Goal: Task Accomplishment & Management: Manage account settings

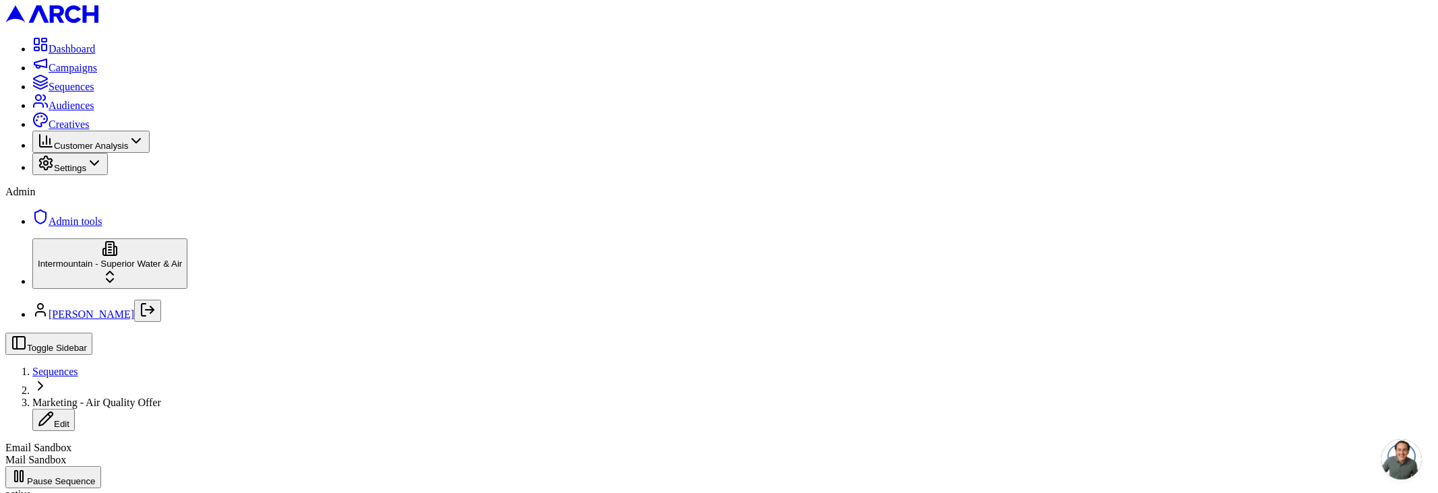
scroll to position [1, 0]
click at [886, 299] on p "Waiting for scheduled time or email validation" at bounding box center [896, 304] width 201 height 12
copy p "Waiting for scheduled time or email validation"
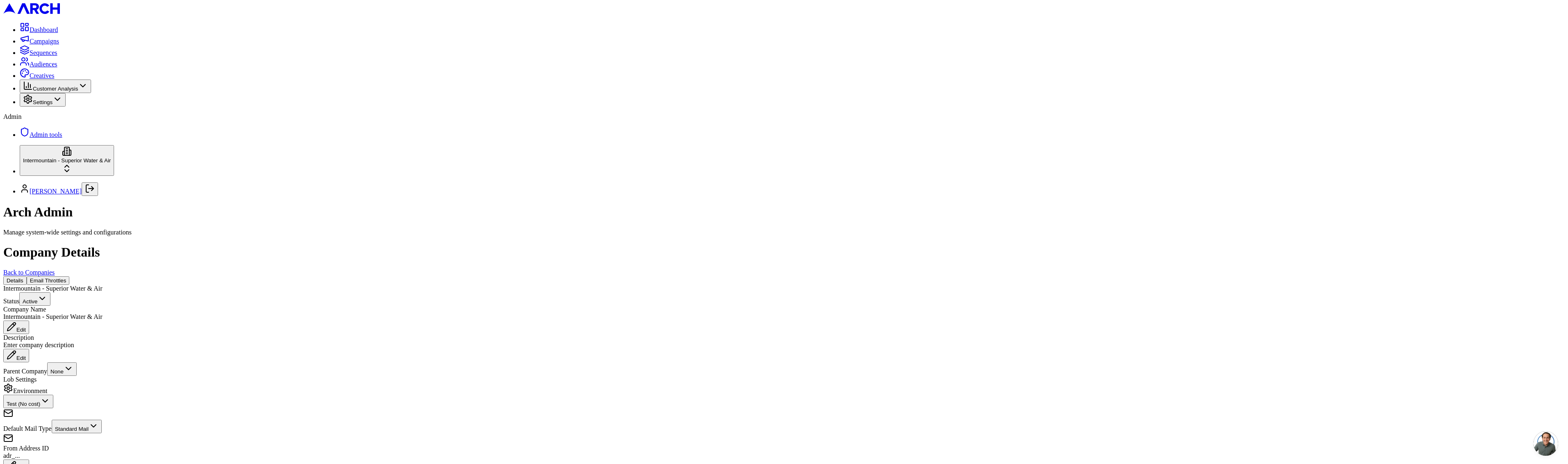
click at [70, 276] on button "Email Throttles" at bounding box center [48, 280] width 43 height 9
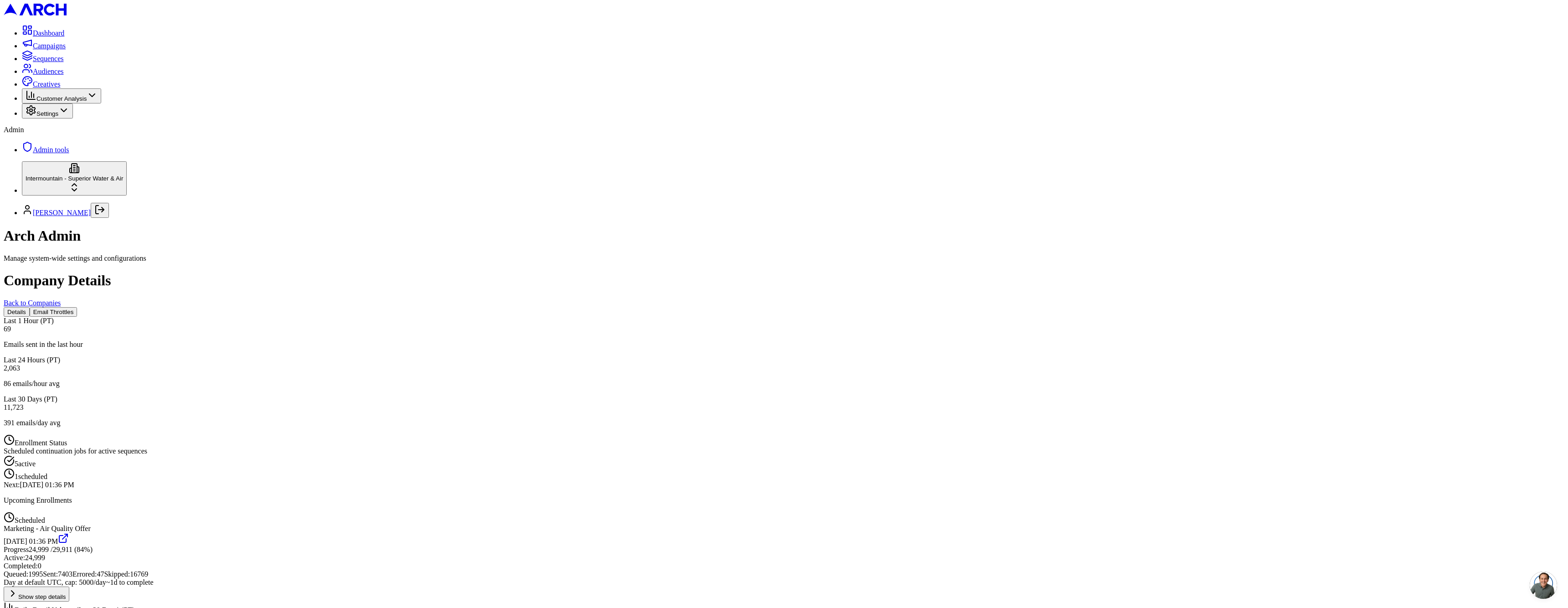
click at [69, 515] on button "Show step details" at bounding box center [36, 594] width 66 height 15
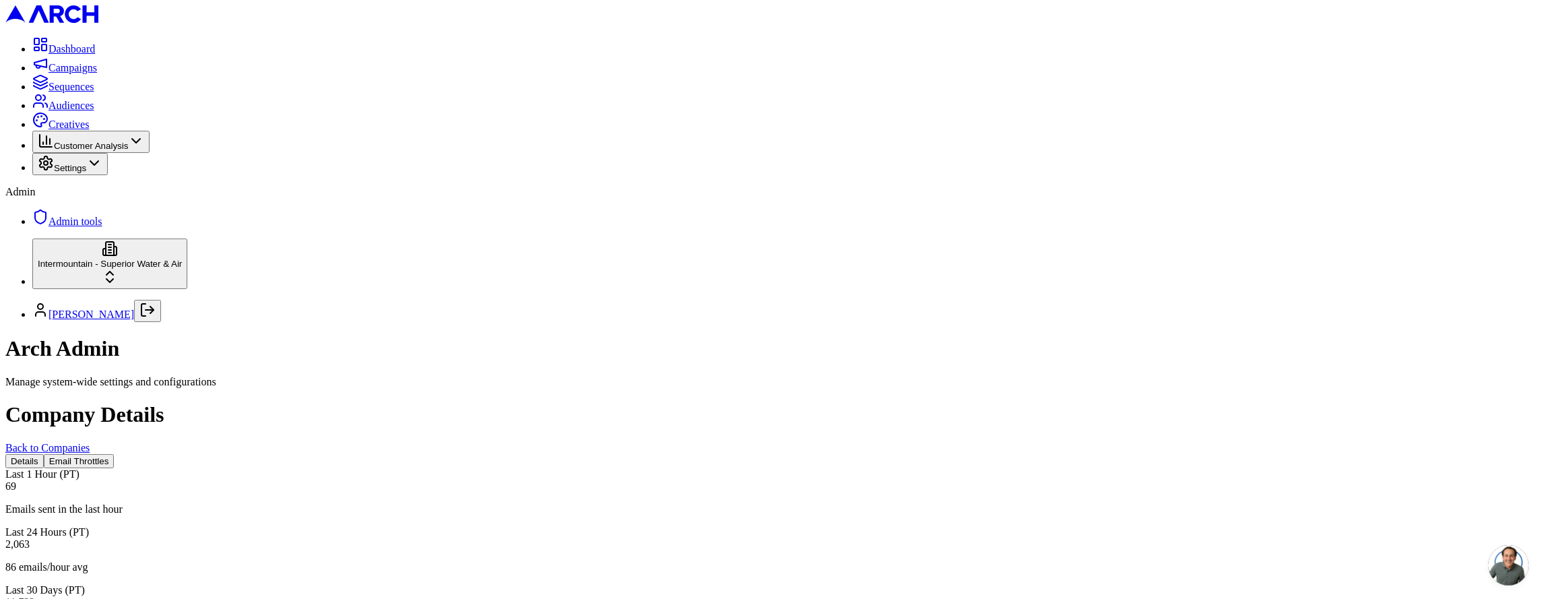
scroll to position [74, 0]
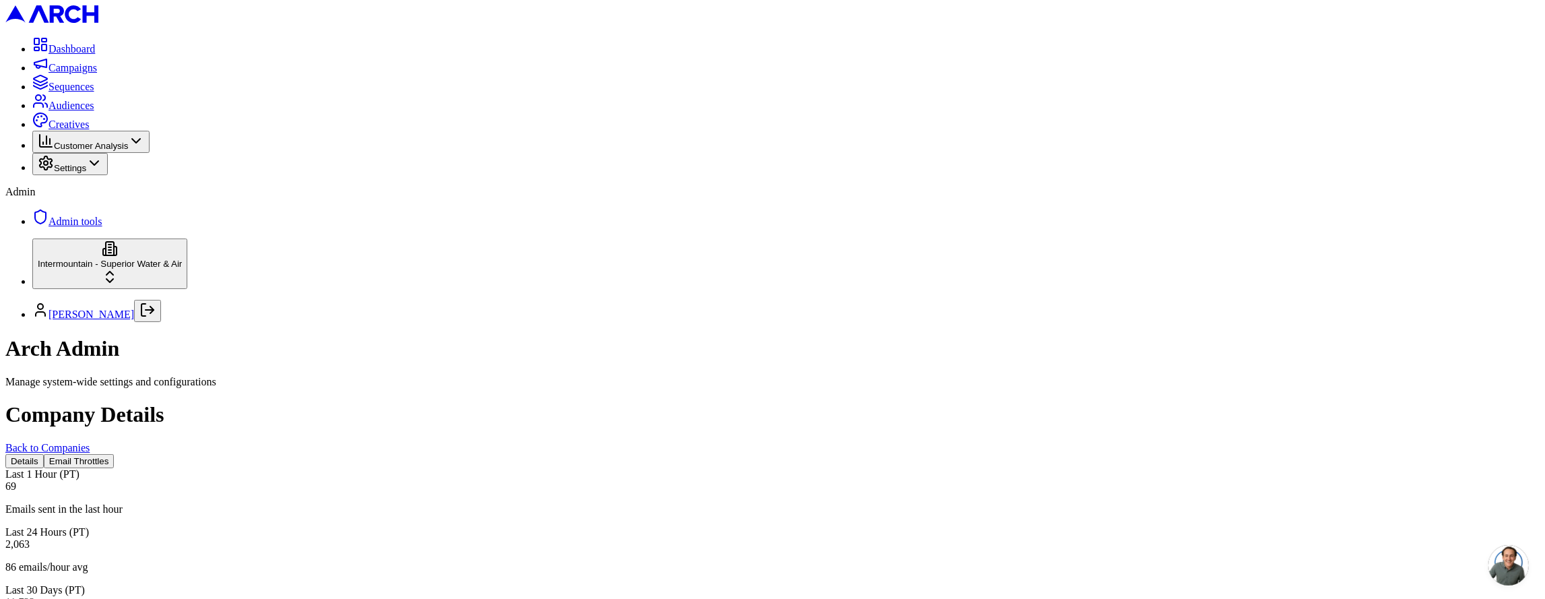
click at [520, 503] on div "Emails sent in the last hour" at bounding box center [772, 509] width 1535 height 12
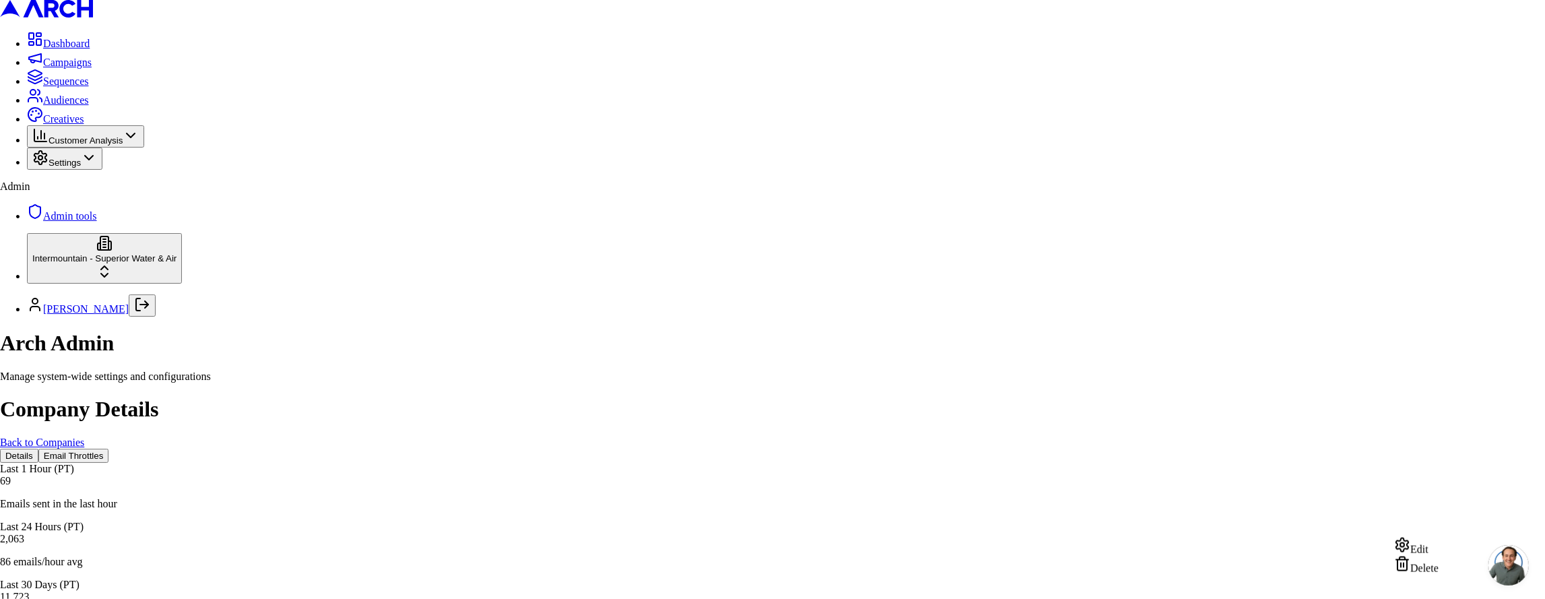
drag, startPoint x: 1493, startPoint y: 481, endPoint x: 1488, endPoint y: 493, distance: 13.3
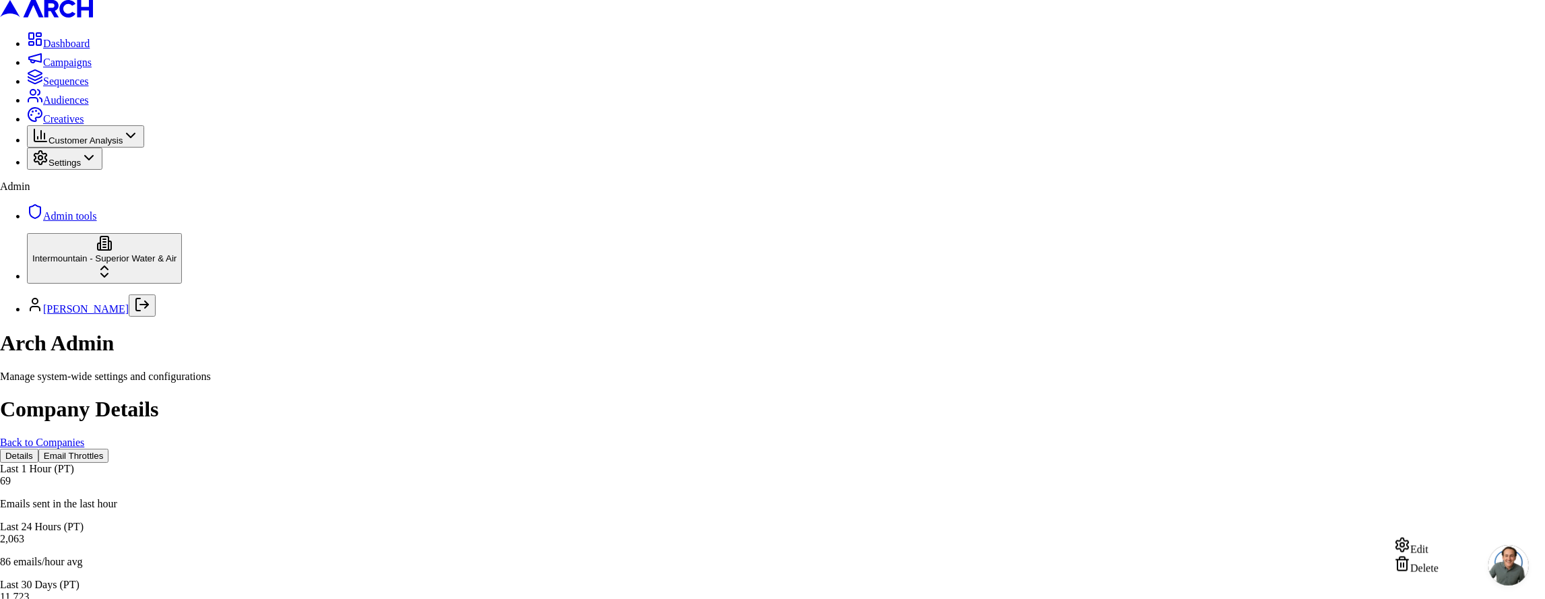
click at [1439, 548] on div "Edit" at bounding box center [1416, 546] width 44 height 19
type input "20"
type input "100"
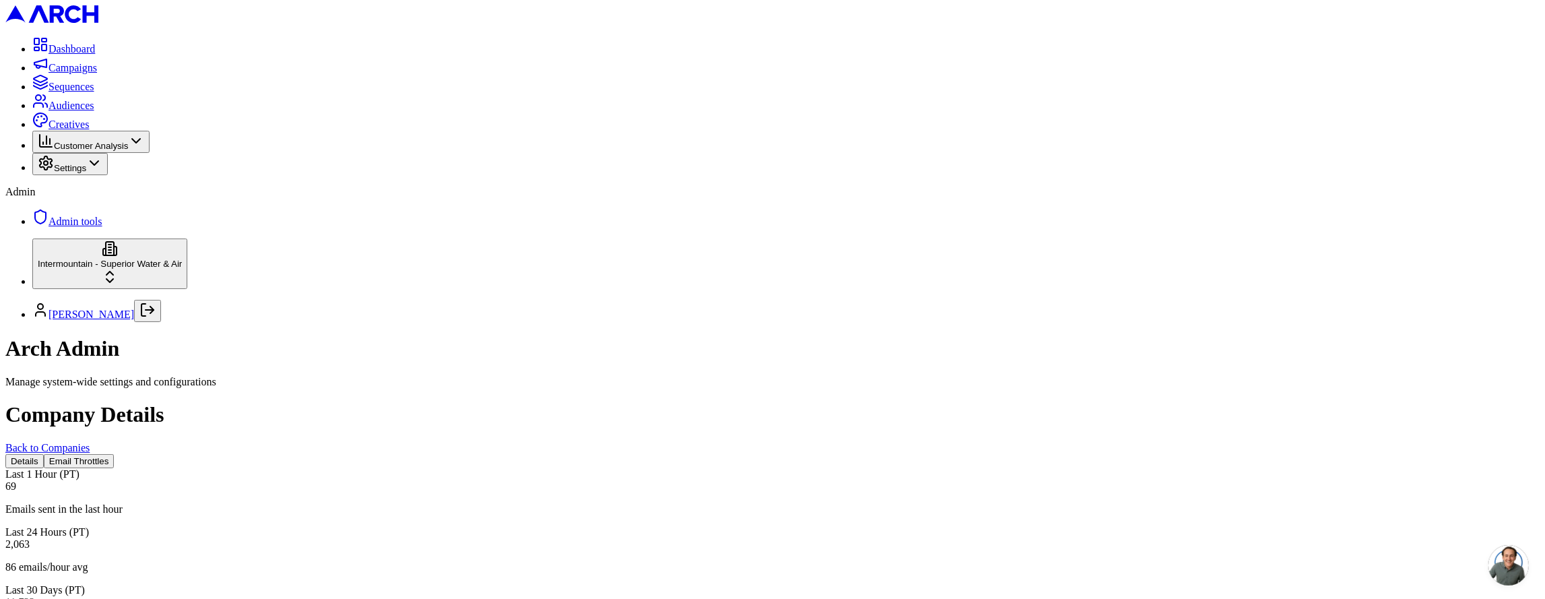
scroll to position [1079, 0]
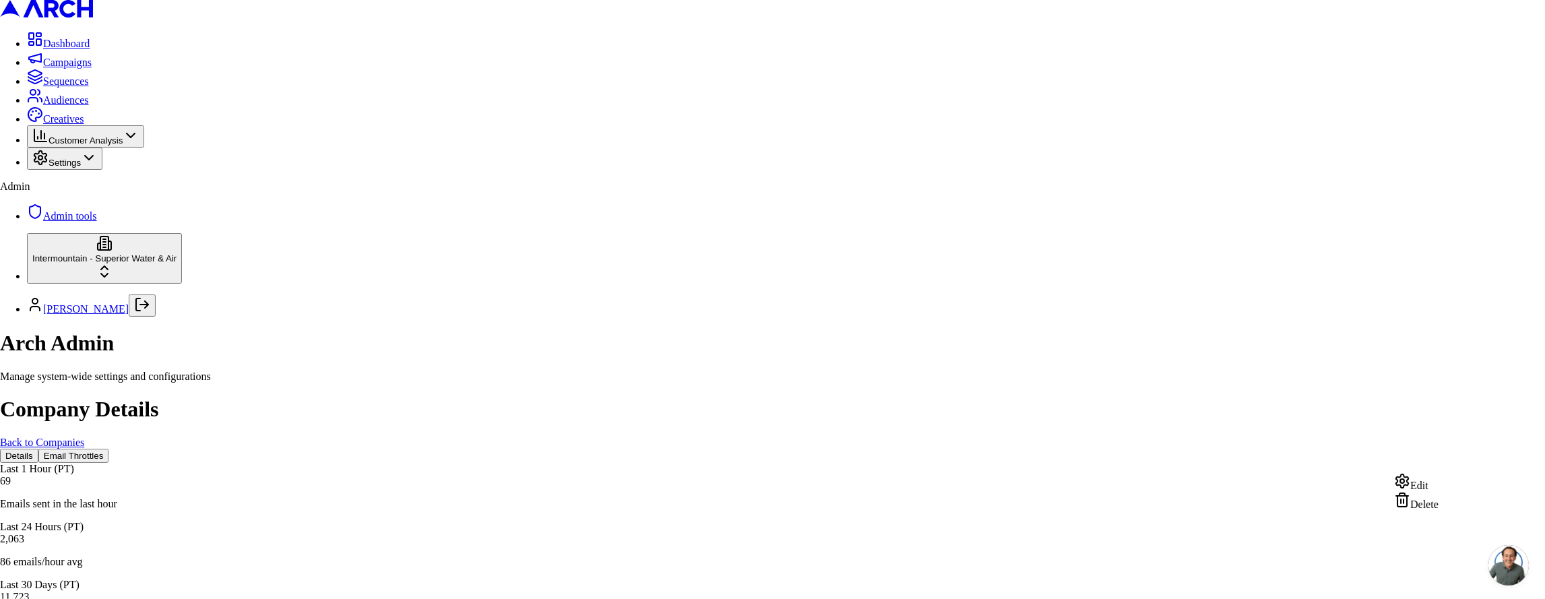
click at [1430, 485] on div "Edit" at bounding box center [1416, 482] width 44 height 19
type input "20"
type input "2"
type input "100"
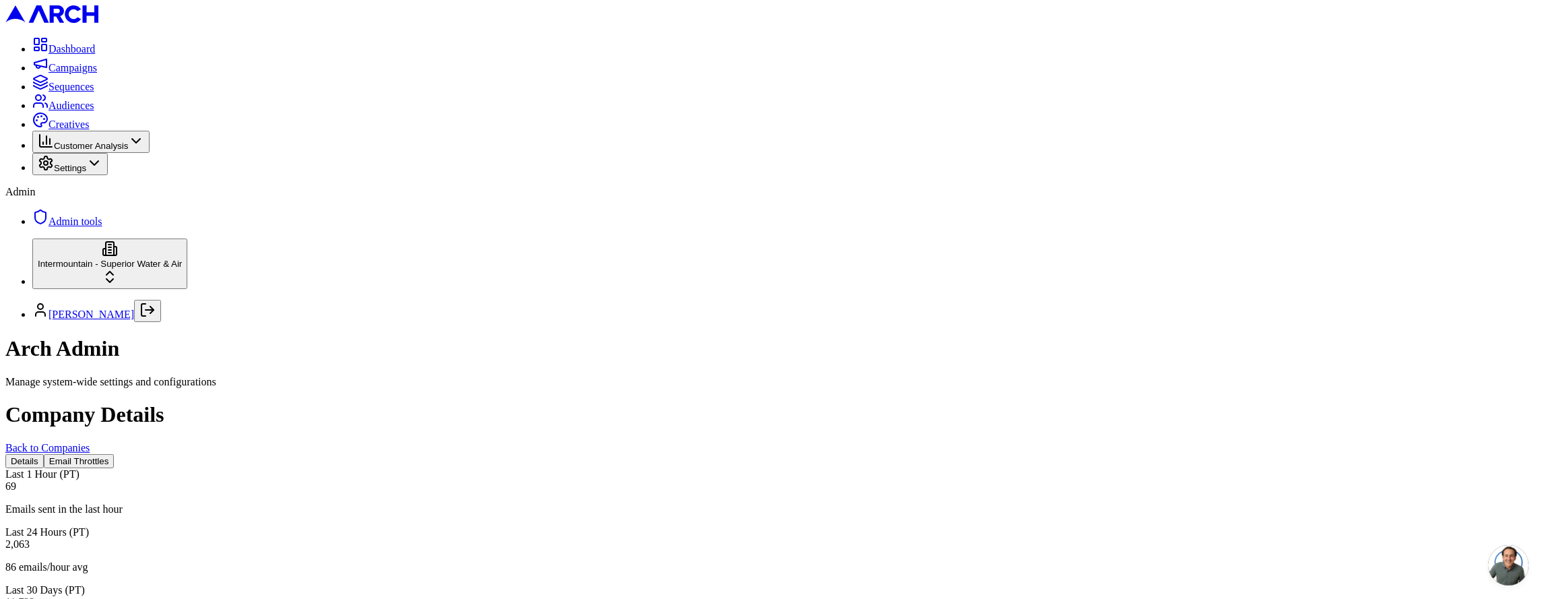
scroll to position [1122, 0]
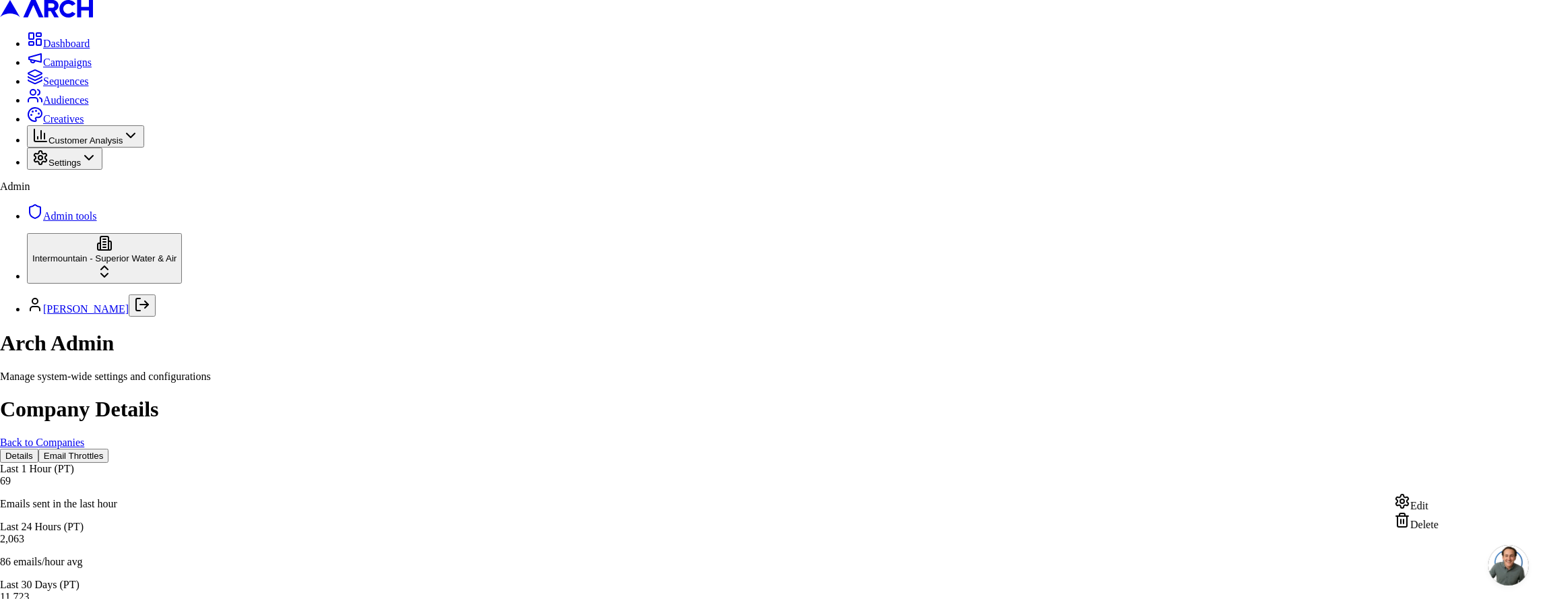
click at [1423, 510] on div "Edit" at bounding box center [1416, 502] width 44 height 19
type input "10"
type input "100"
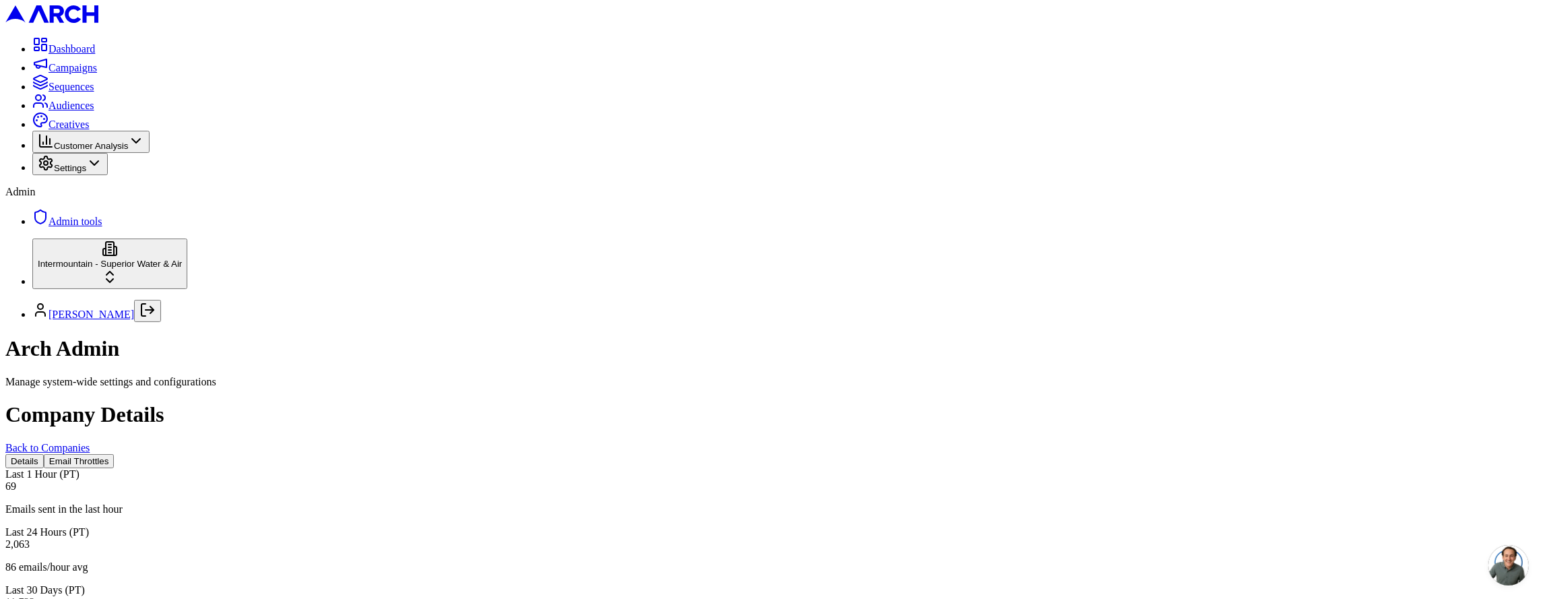
scroll to position [1006, 0]
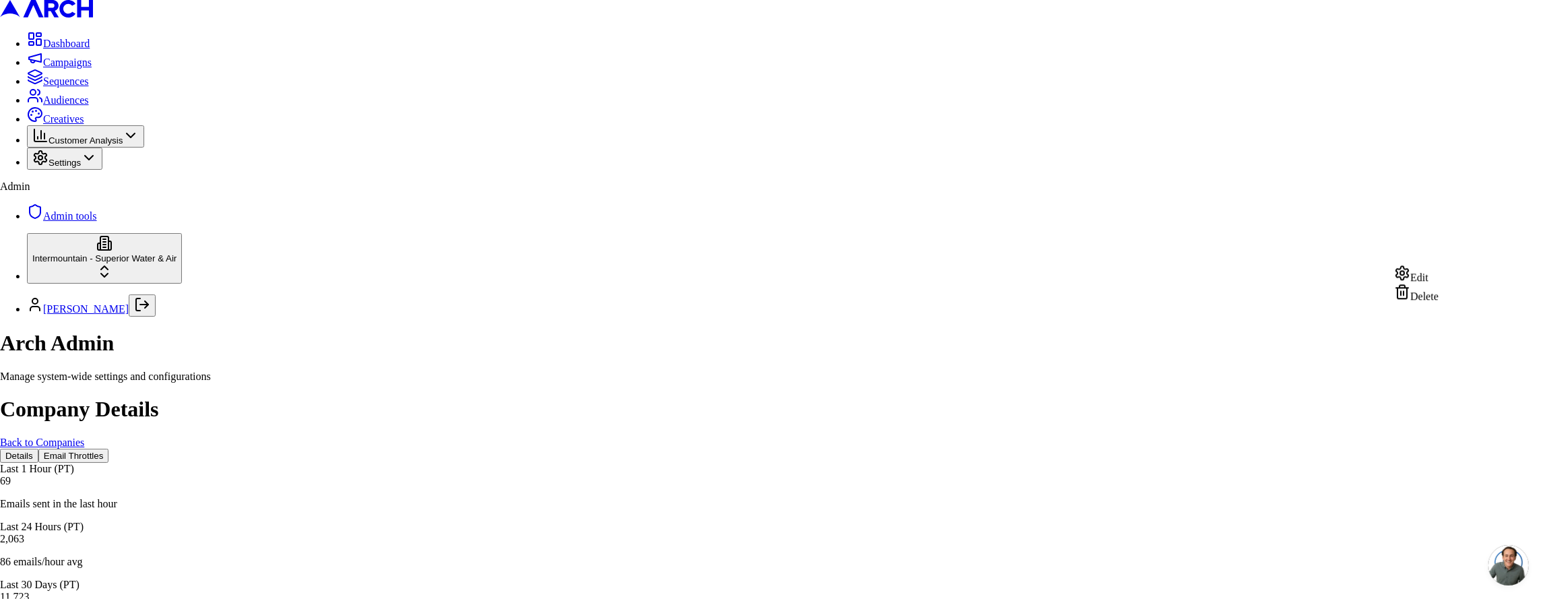
click at [1439, 279] on div "Edit" at bounding box center [1416, 274] width 44 height 19
type input "20"
type input "100"
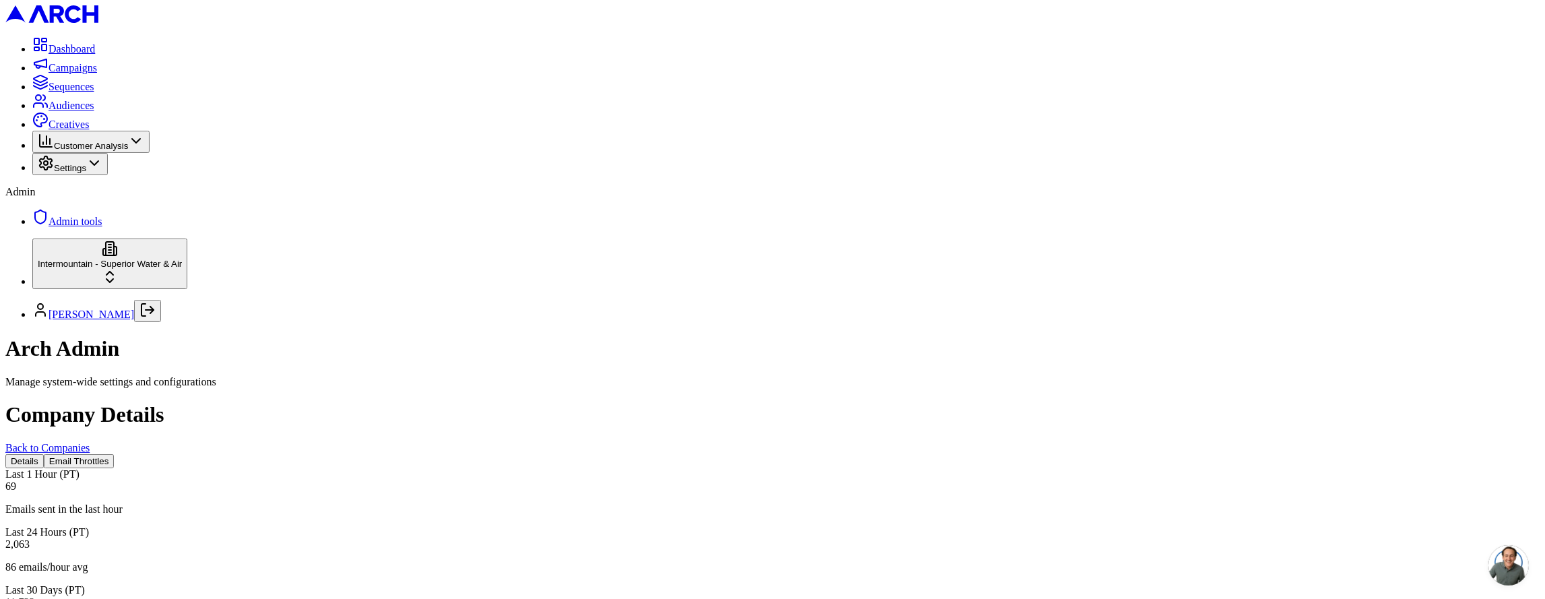
scroll to position [1072, 0]
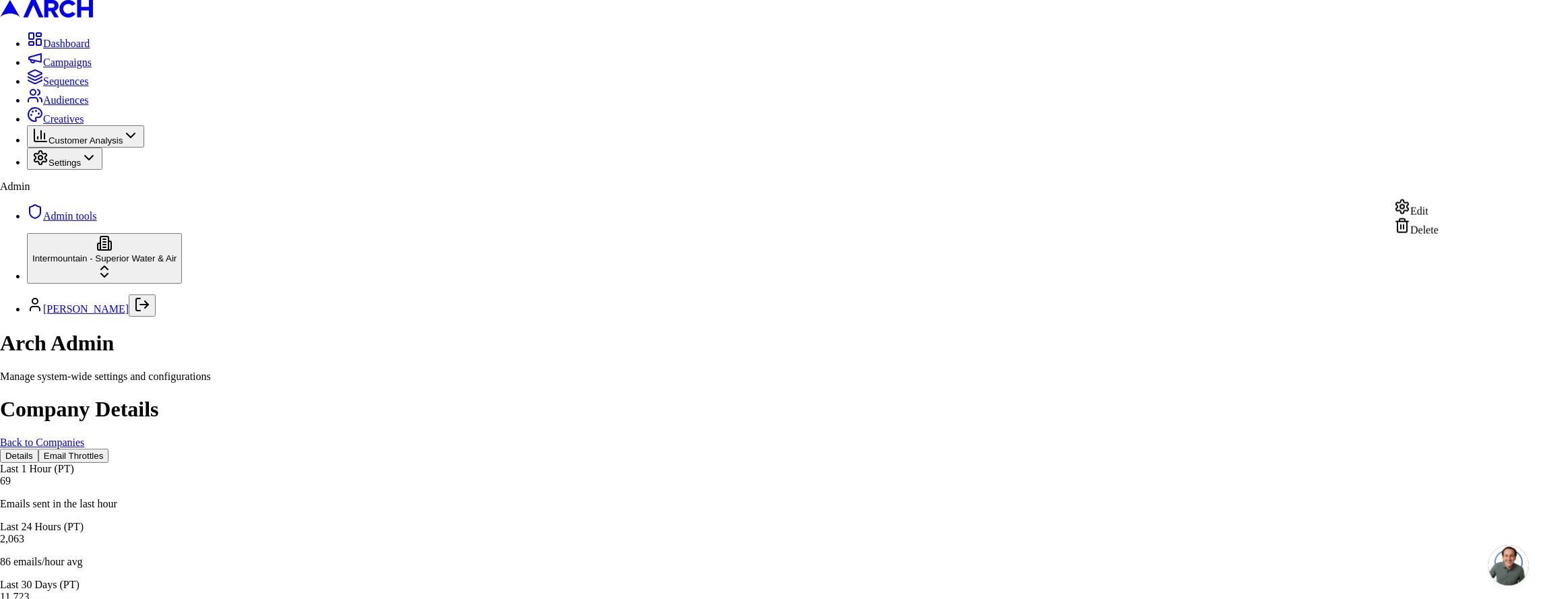
click at [1439, 218] on div "Edit" at bounding box center [1416, 208] width 44 height 19
type input "100"
type input "400"
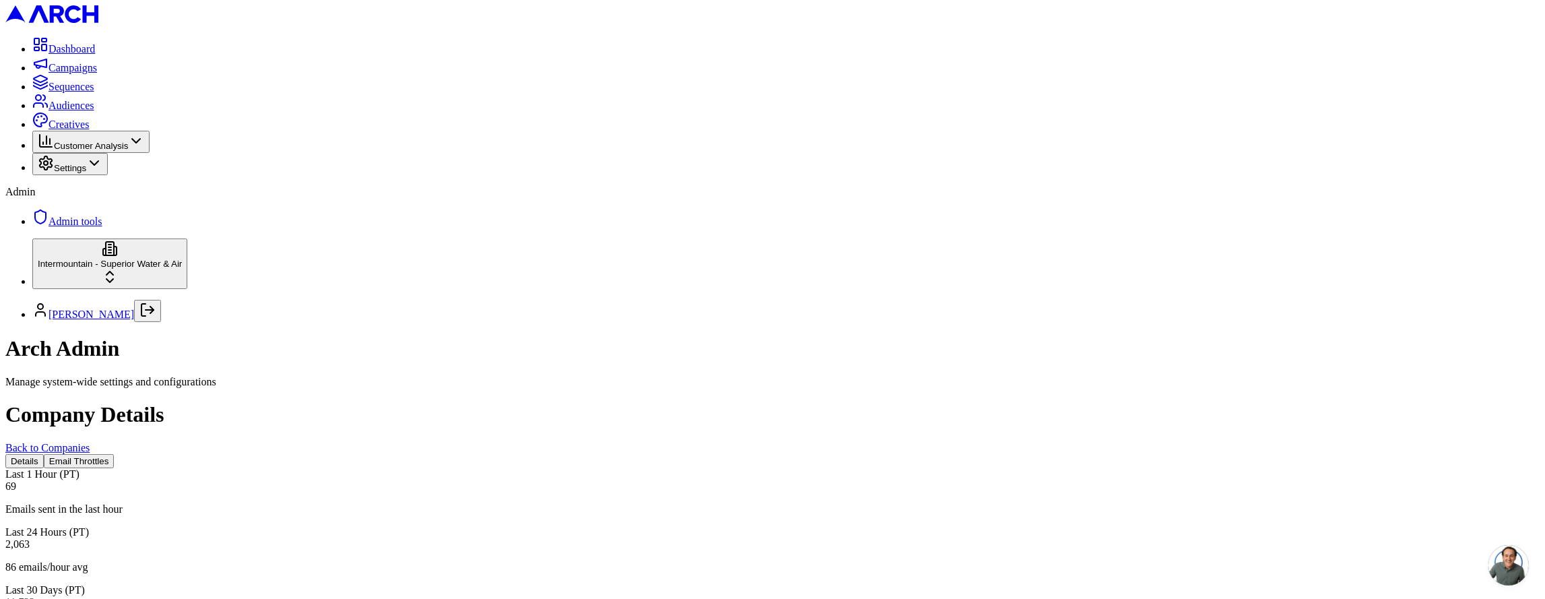
scroll to position [0, 0]
